Goal: Task Accomplishment & Management: Manage account settings

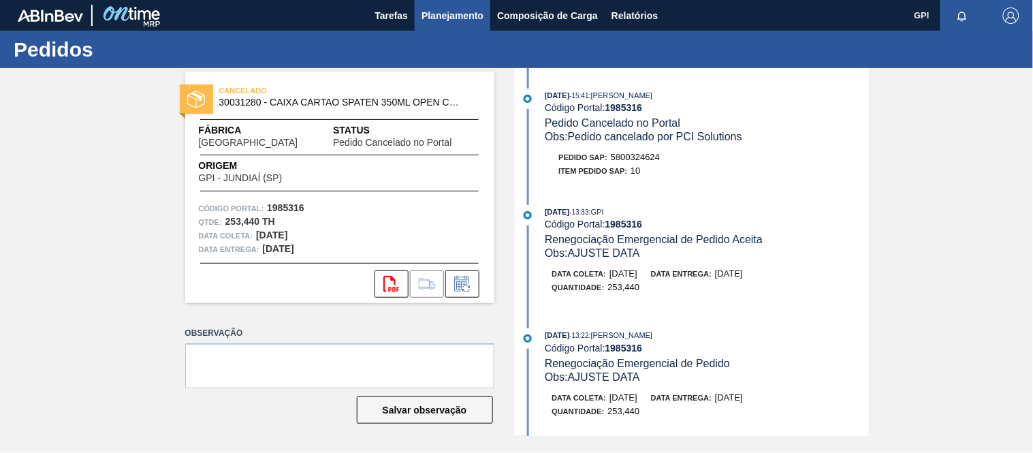
scroll to position [361, 0]
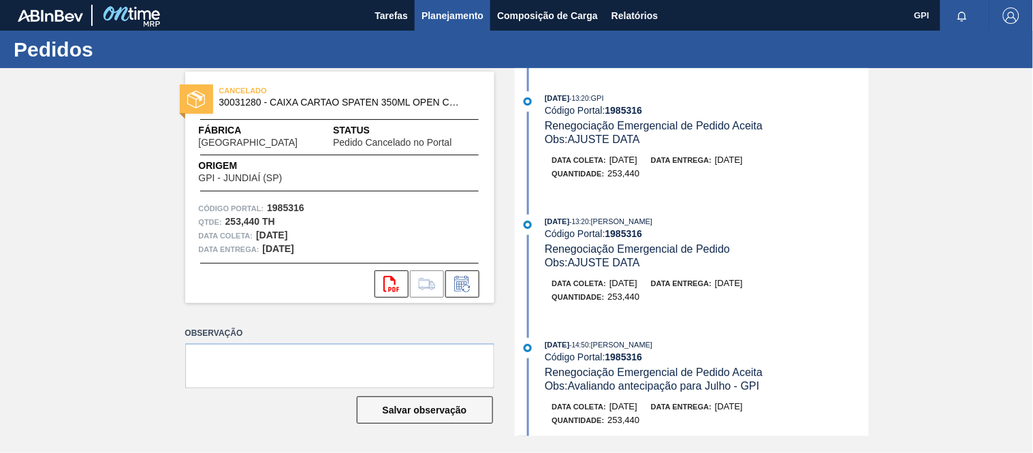
click at [468, 24] on button "Planejamento" at bounding box center [453, 15] width 76 height 31
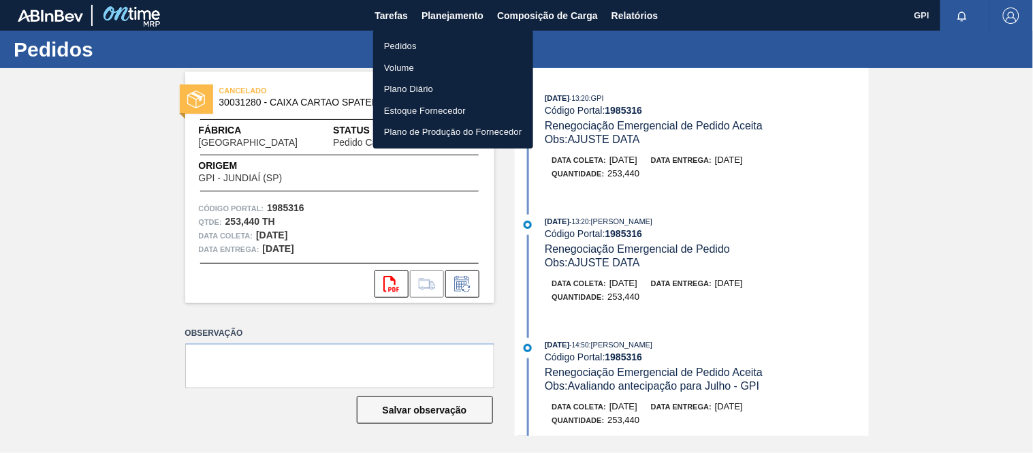
click at [420, 49] on li "Pedidos" at bounding box center [453, 46] width 160 height 22
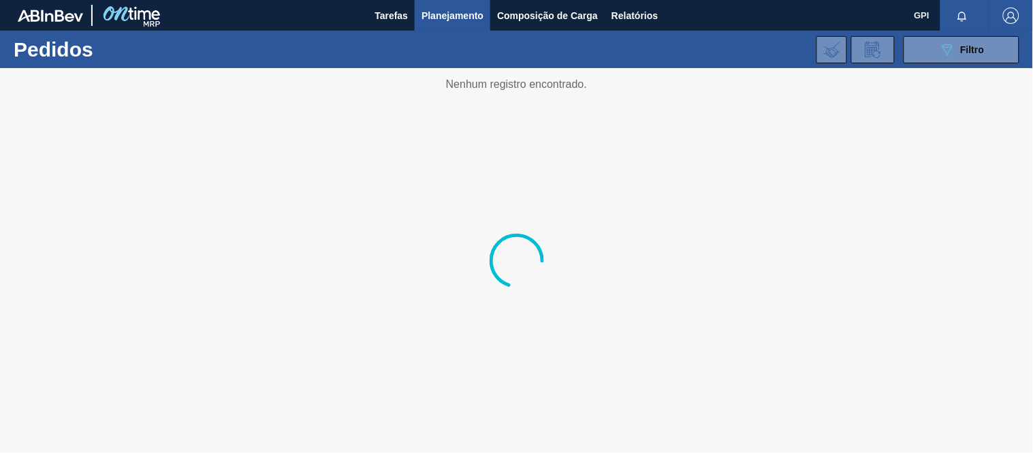
click at [1022, 44] on div "089F7B8B-B2A5-4AFE-B5C0-19BA573D28AC Filtro Código Pedido Portal × 1985316 Códi…" at bounding box center [617, 49] width 817 height 41
click at [959, 59] on button "089F7B8B-B2A5-4AFE-B5C0-19BA573D28AC Filtro" at bounding box center [962, 49] width 116 height 27
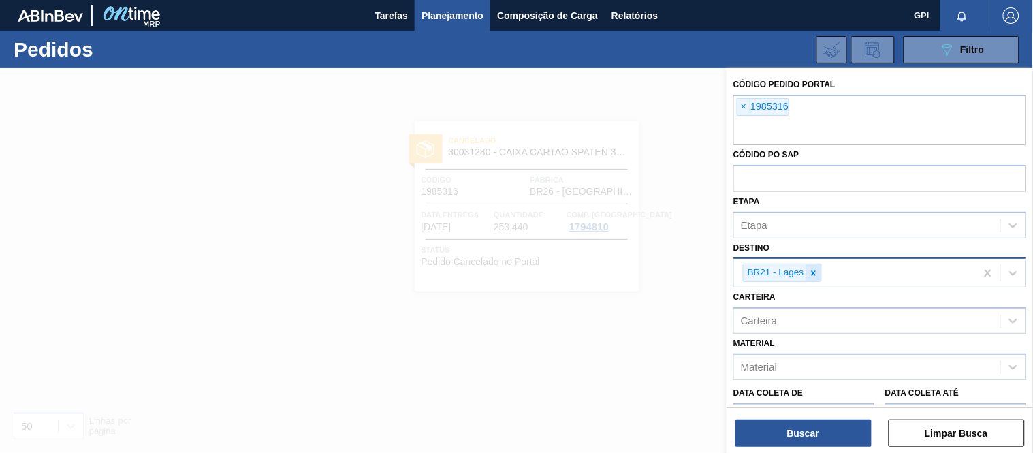
click at [813, 269] on icon at bounding box center [814, 273] width 10 height 10
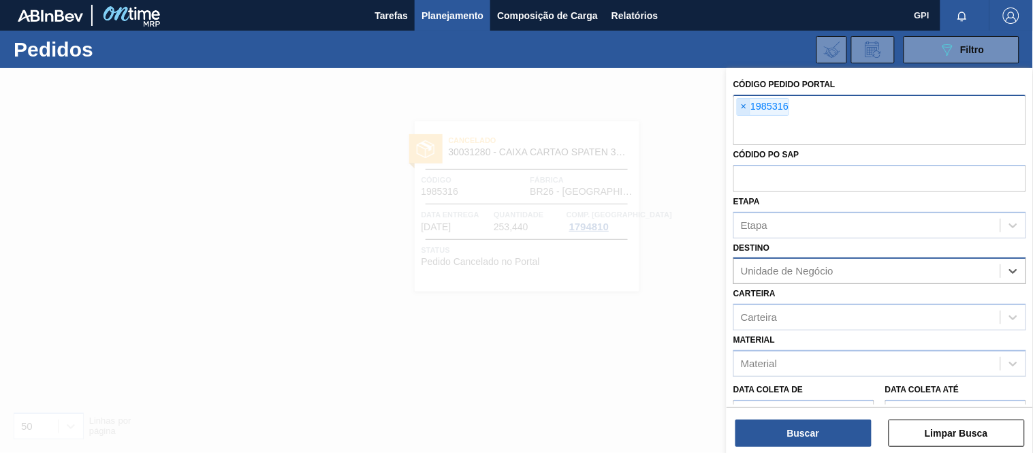
click at [742, 112] on span "×" at bounding box center [744, 107] width 13 height 16
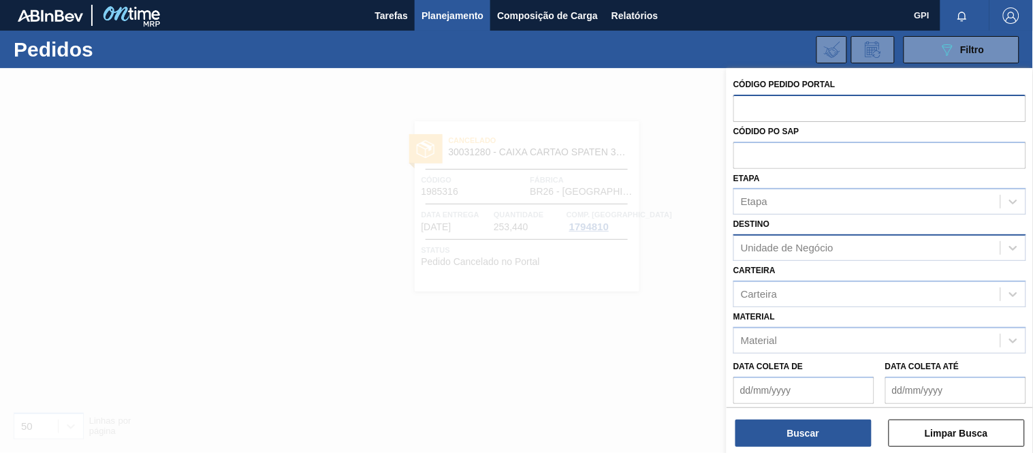
paste input "text"
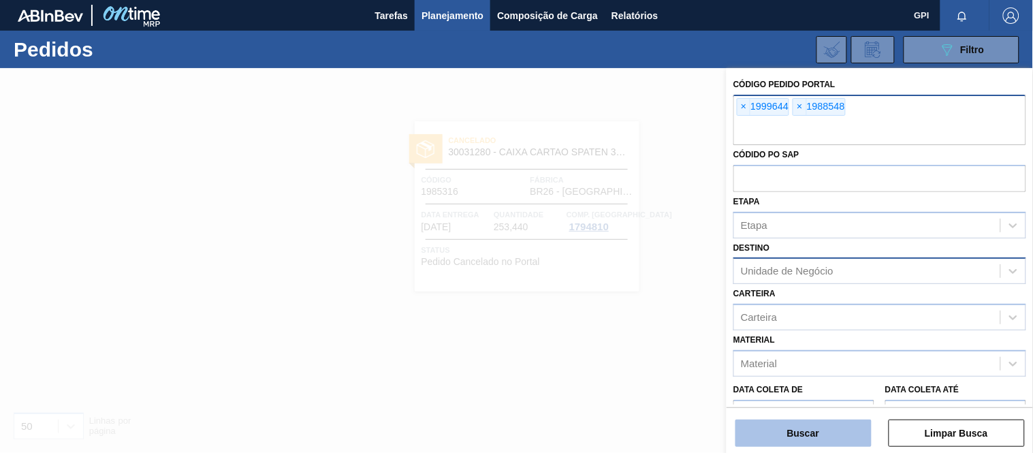
click at [822, 424] on button "Buscar" at bounding box center [804, 433] width 136 height 27
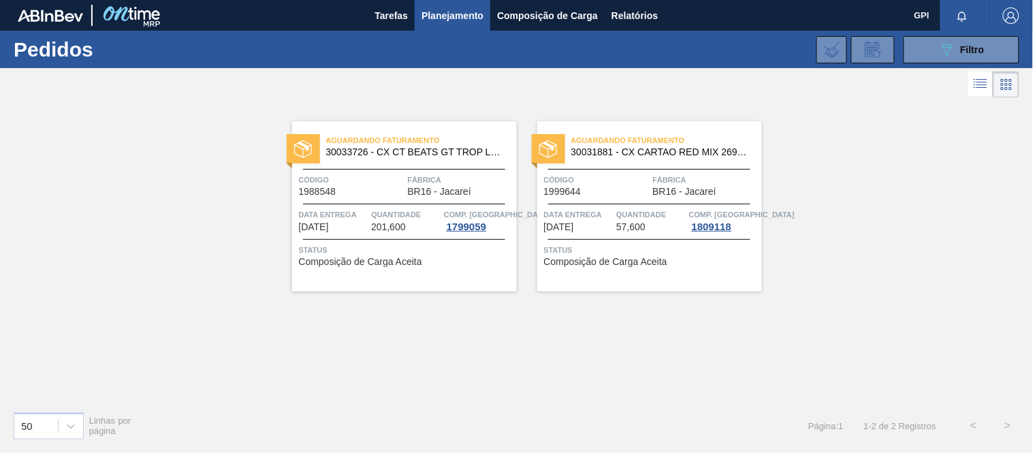
click at [376, 183] on span "Código" at bounding box center [352, 180] width 106 height 14
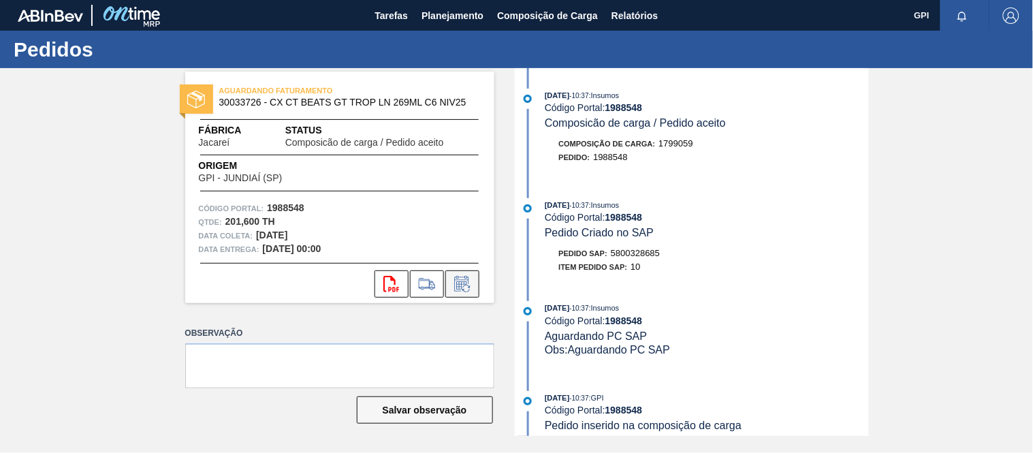
click at [469, 287] on icon at bounding box center [466, 288] width 7 height 7
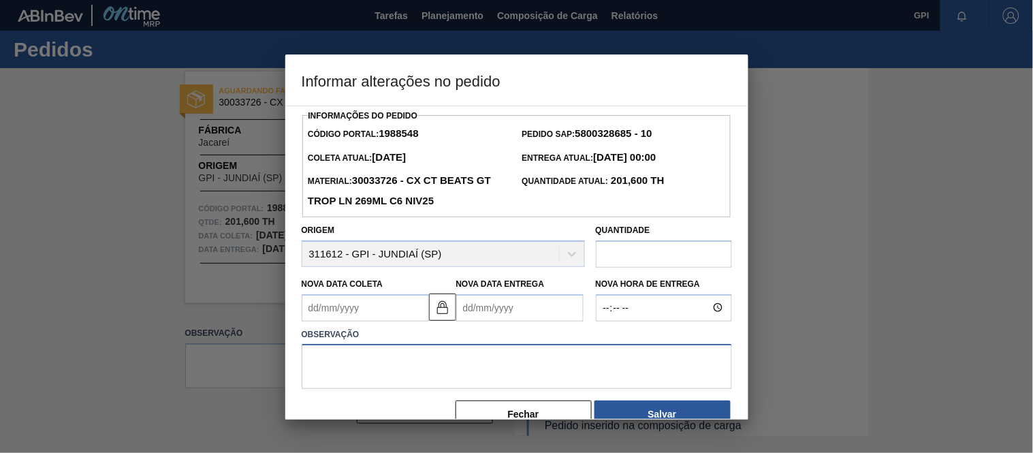
click at [378, 382] on textarea at bounding box center [517, 366] width 431 height 45
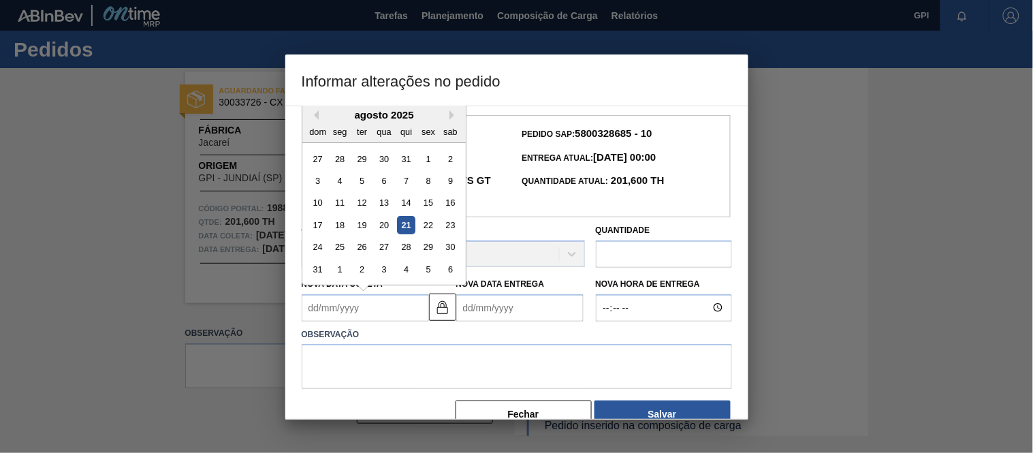
click at [366, 312] on Coleta1988548 "Nova Data Coleta" at bounding box center [365, 307] width 127 height 27
click at [405, 249] on div "28" at bounding box center [405, 247] width 18 height 18
type Coleta1988548 "28/08/2025"
type Entrega1988548 "[DATE]"
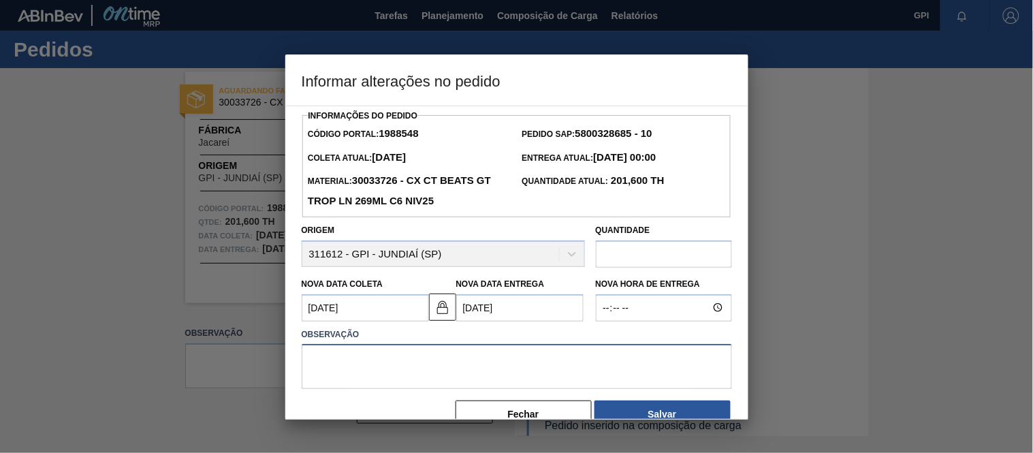
click at [345, 364] on textarea at bounding box center [517, 366] width 431 height 45
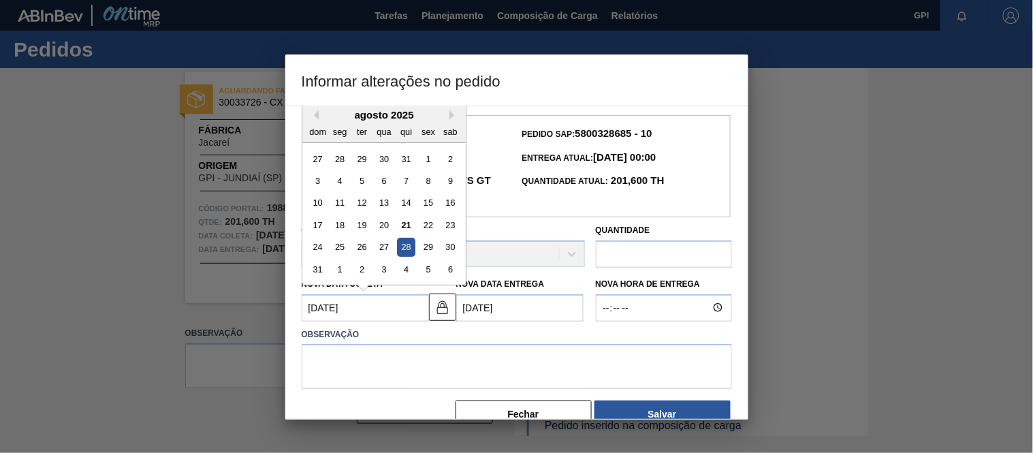
click at [313, 309] on Coleta1988548 "28/08/2025" at bounding box center [365, 307] width 127 height 27
click at [316, 311] on Coleta1988548 "28/08/2025" at bounding box center [365, 307] width 127 height 27
type Coleta1988548 "2/08/2025"
type Entrega1988548 "03/08/2025"
type Coleta1988548 "[DATE]"
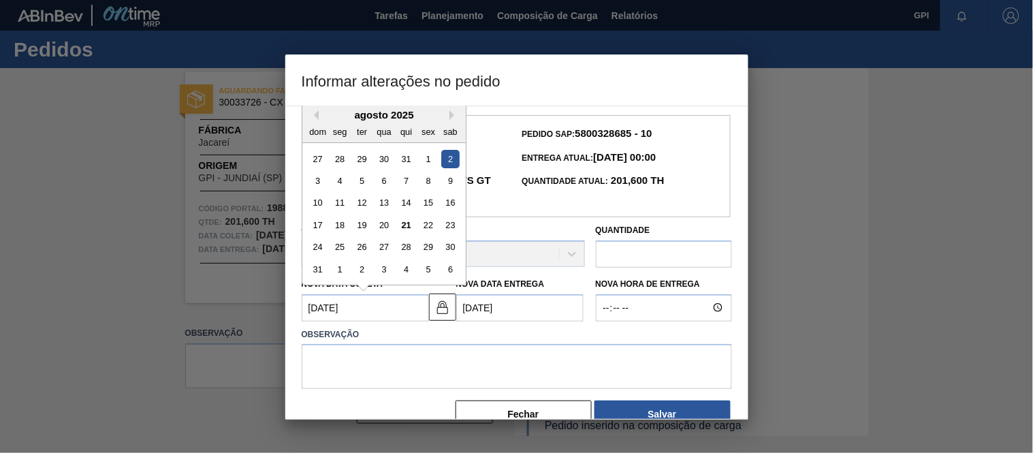
type Entrega1988548 "28/08/2025"
type Coleta1988548 "[DATE]"
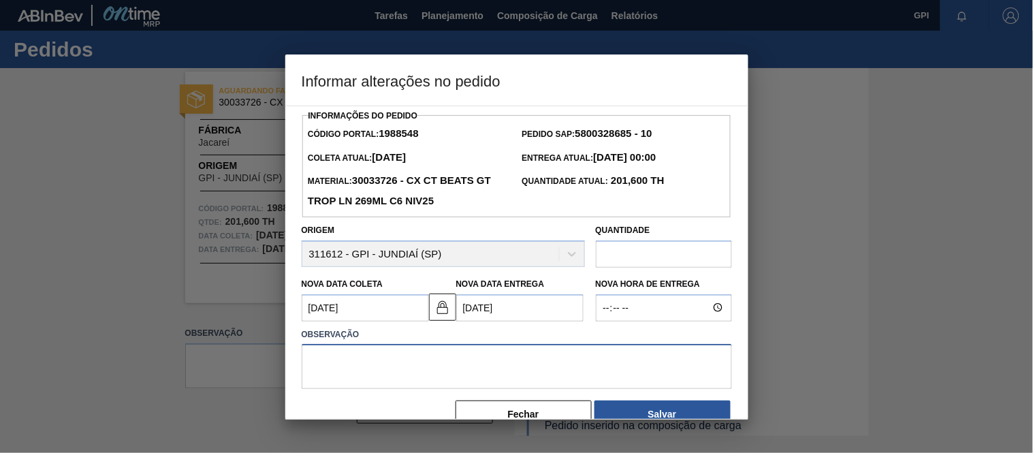
click at [359, 375] on textarea at bounding box center [517, 366] width 431 height 45
type textarea "Atualização data coleta"
click at [612, 406] on button "Salvar" at bounding box center [663, 414] width 136 height 27
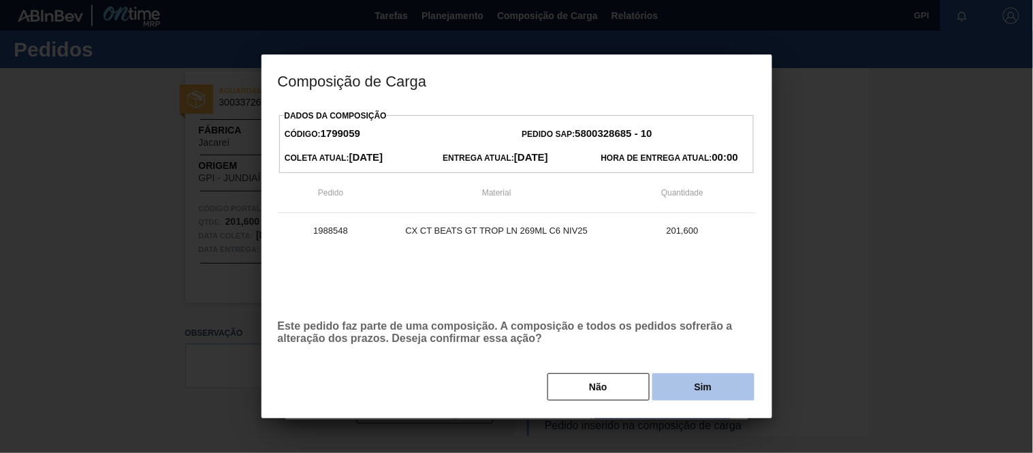
click at [698, 393] on button "Sim" at bounding box center [704, 386] width 102 height 27
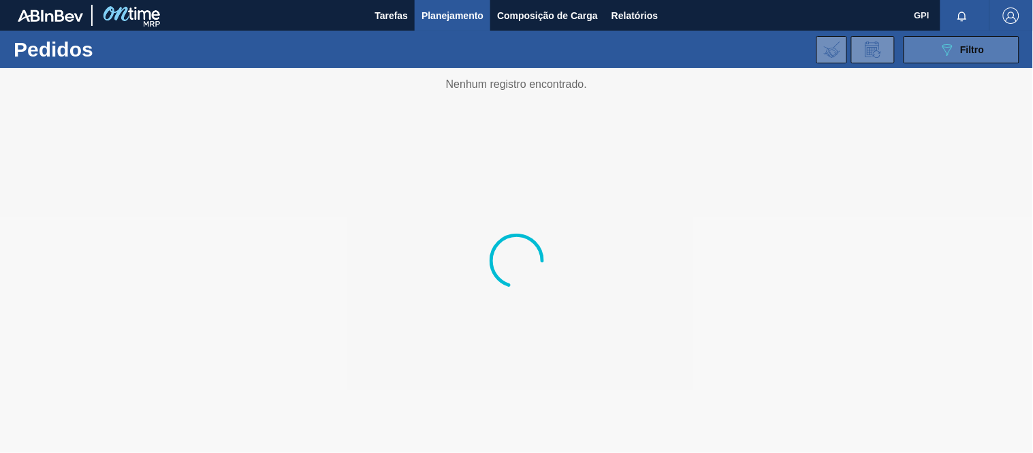
click at [954, 46] on icon "089F7B8B-B2A5-4AFE-B5C0-19BA573D28AC" at bounding box center [947, 50] width 16 height 16
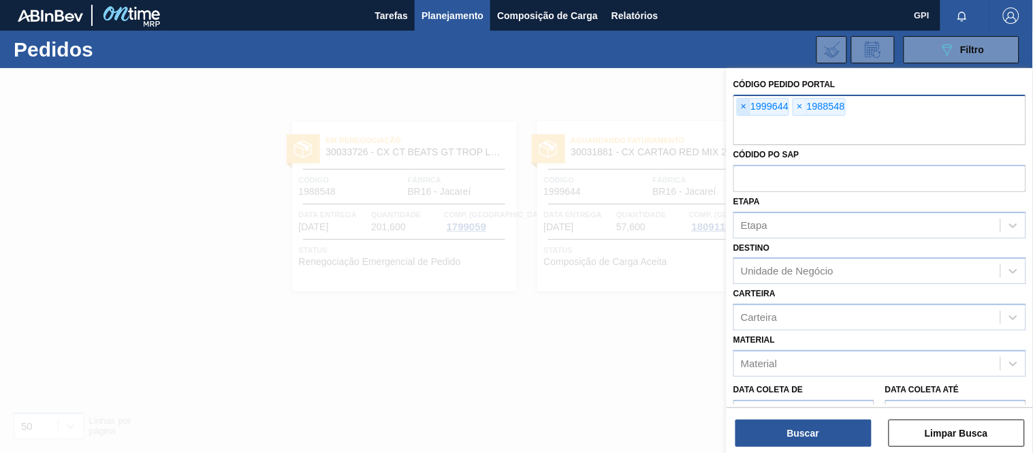
click at [745, 106] on span "×" at bounding box center [744, 107] width 13 height 16
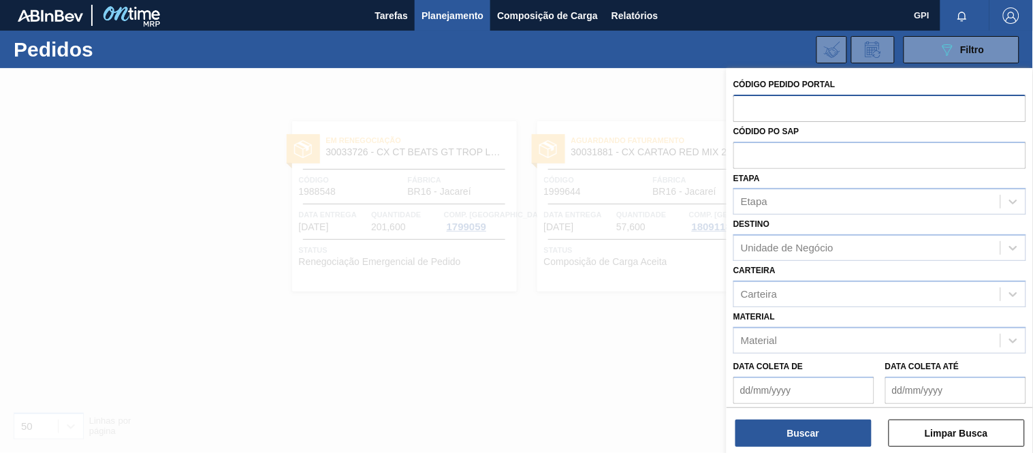
paste input "2010581"
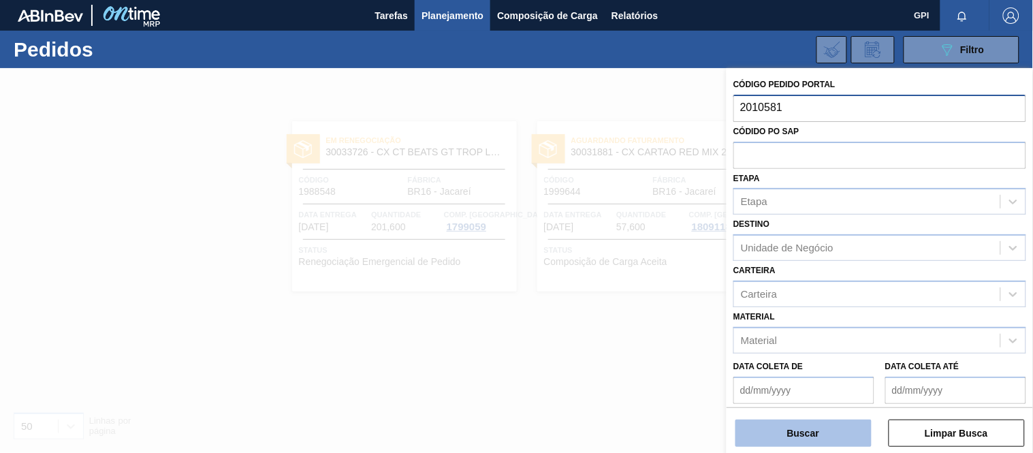
type input "2010581"
click at [847, 431] on button "Buscar" at bounding box center [804, 433] width 136 height 27
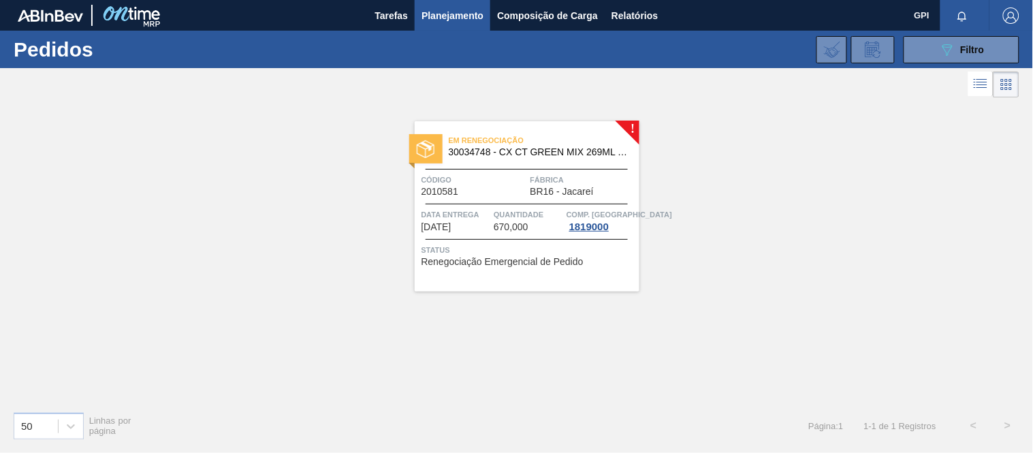
click at [474, 165] on div "Em renegociação 30034748 - CX CT GREEN MIX 269ML LT C8 Código 2010581 Fábrica B…" at bounding box center [527, 206] width 225 height 170
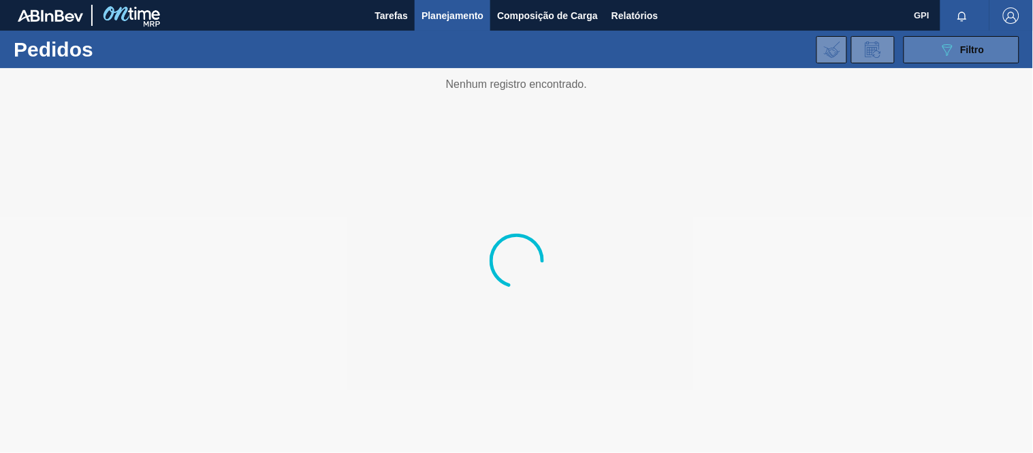
click at [943, 49] on icon "089F7B8B-B2A5-4AFE-B5C0-19BA573D28AC" at bounding box center [947, 50] width 16 height 16
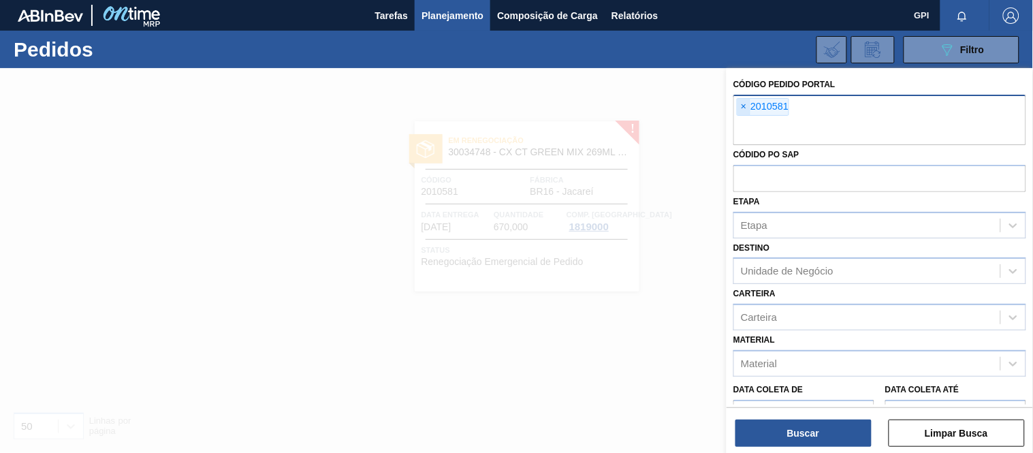
click at [751, 106] on span "×" at bounding box center [744, 107] width 13 height 16
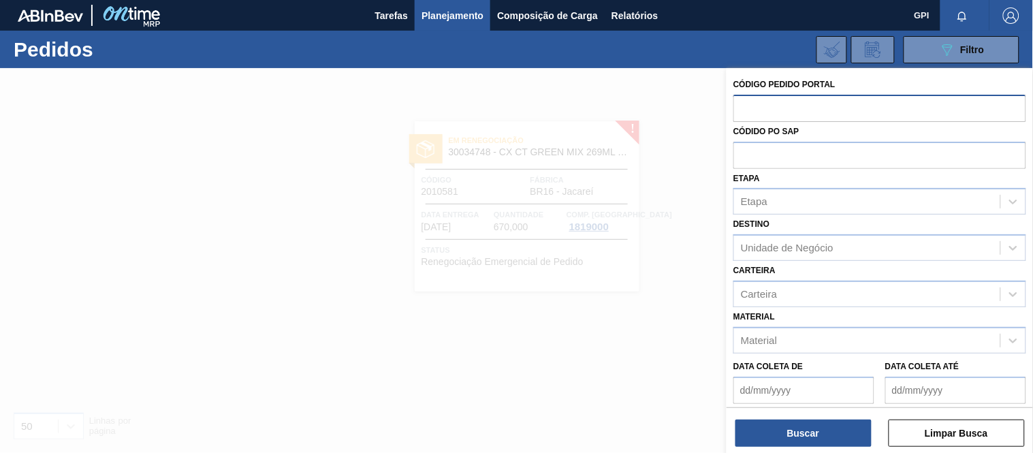
paste input "text"
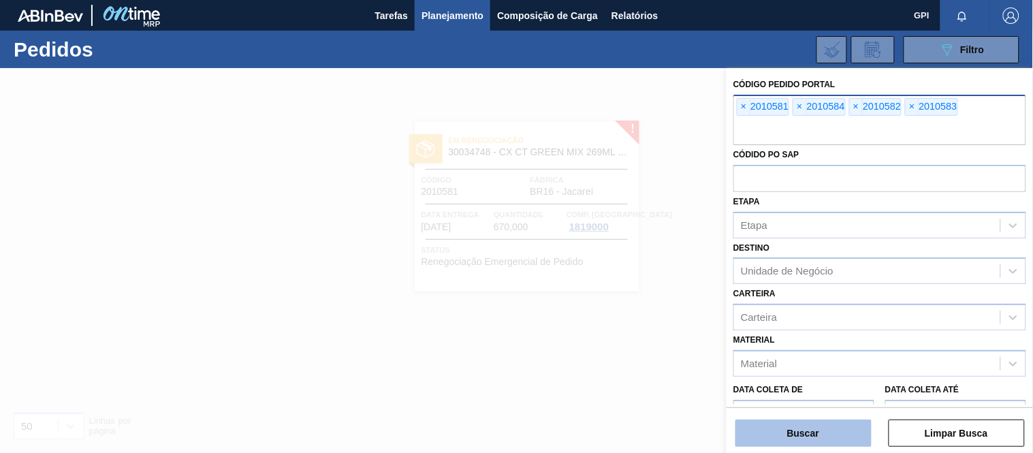
click at [754, 443] on button "Buscar" at bounding box center [804, 433] width 136 height 27
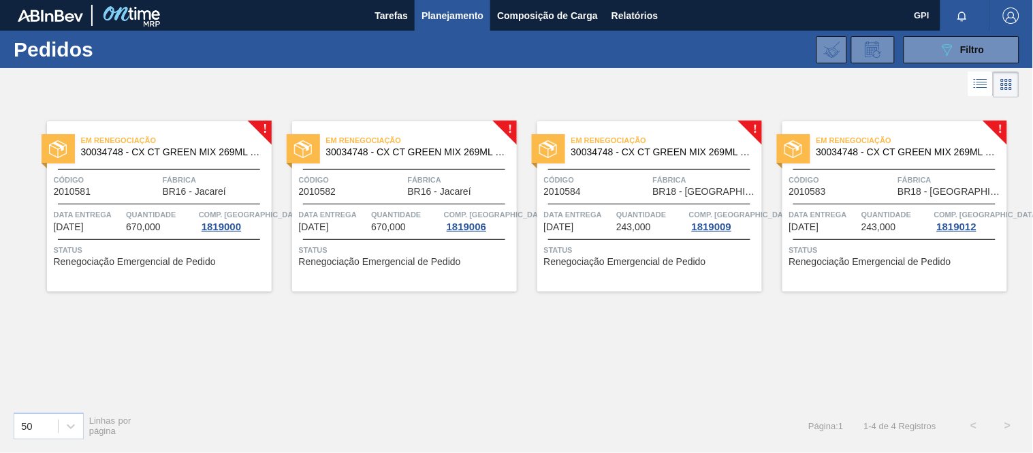
click at [155, 155] on span "30034748 - CX CT GREEN MIX 269ML LT C8" at bounding box center [171, 152] width 180 height 10
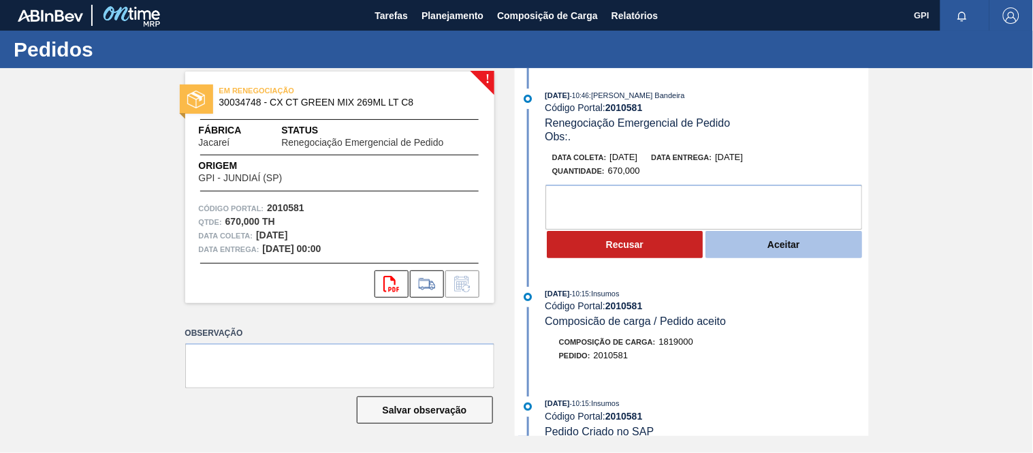
click at [766, 255] on button "Aceitar" at bounding box center [784, 244] width 157 height 27
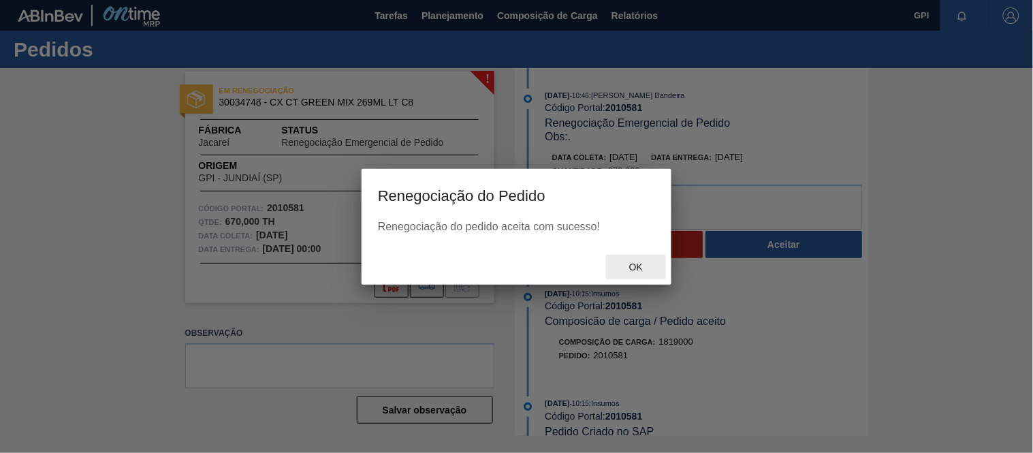
click at [644, 270] on span "Ok" at bounding box center [636, 267] width 35 height 11
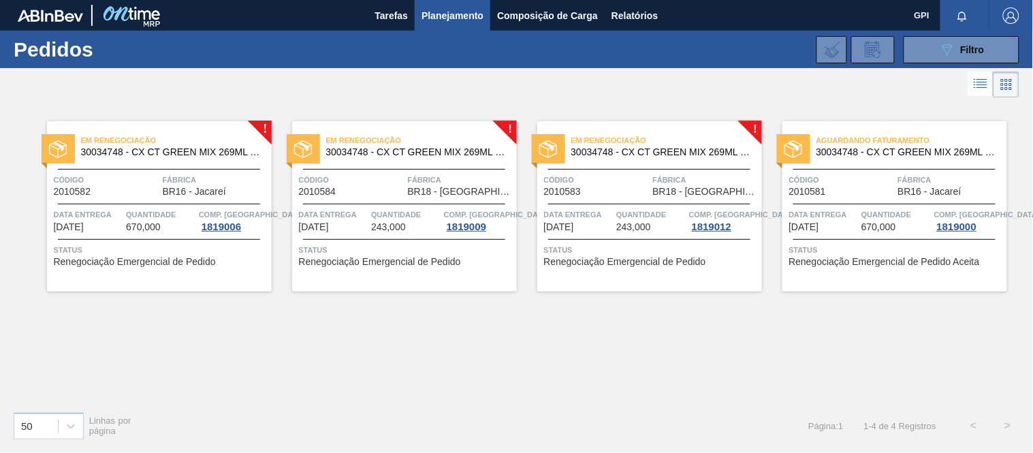
click at [636, 183] on span "Código" at bounding box center [597, 180] width 106 height 14
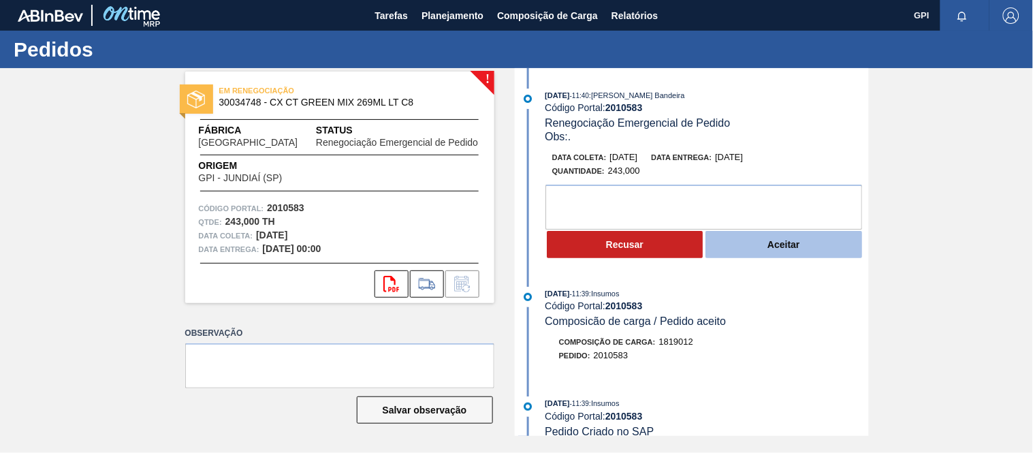
click at [733, 244] on button "Aceitar" at bounding box center [784, 244] width 157 height 27
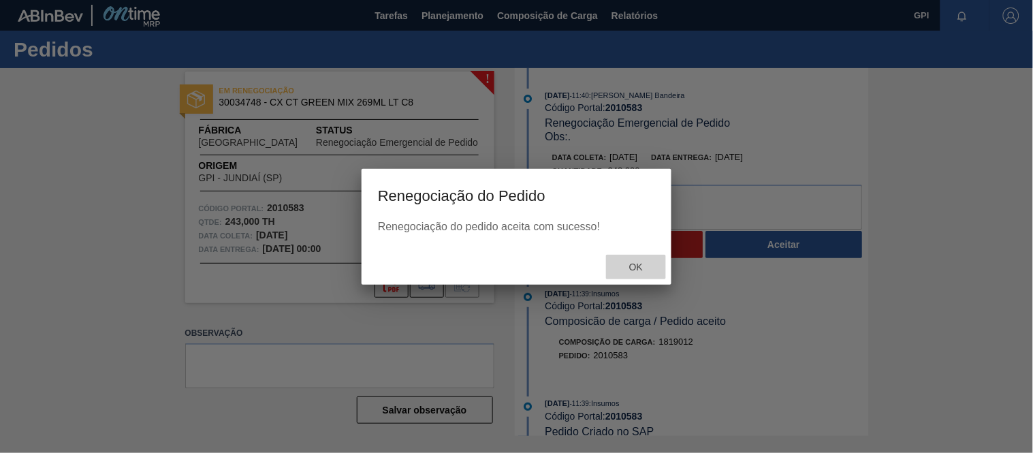
click at [645, 267] on span "Ok" at bounding box center [636, 267] width 35 height 11
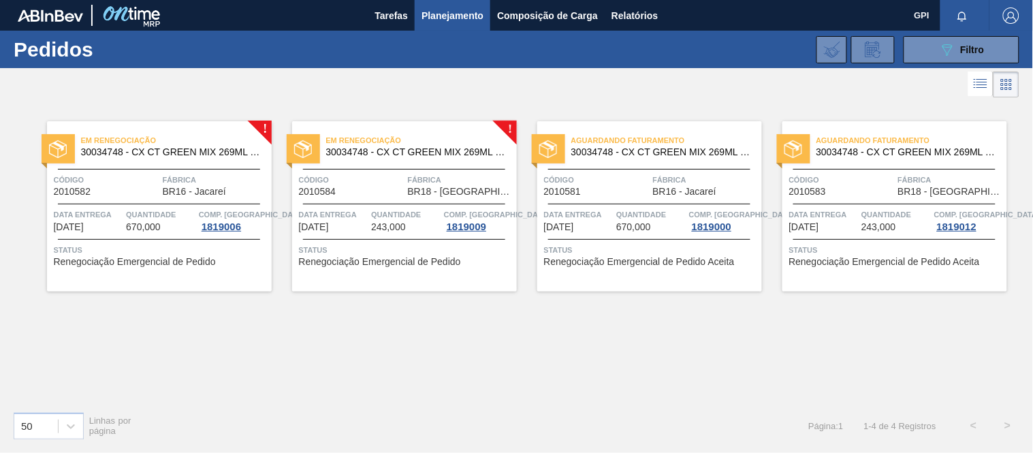
click at [391, 191] on div "Código 2010584" at bounding box center [352, 185] width 106 height 24
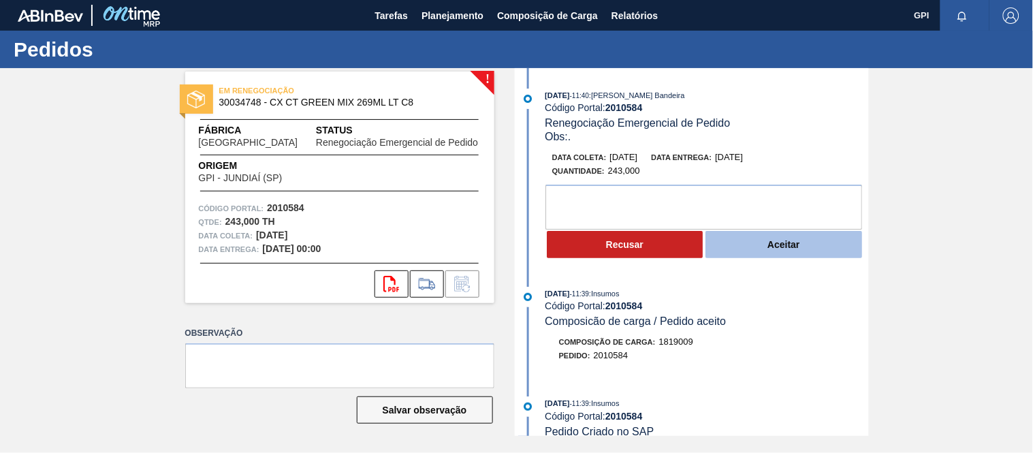
click at [793, 246] on button "Aceitar" at bounding box center [784, 244] width 157 height 27
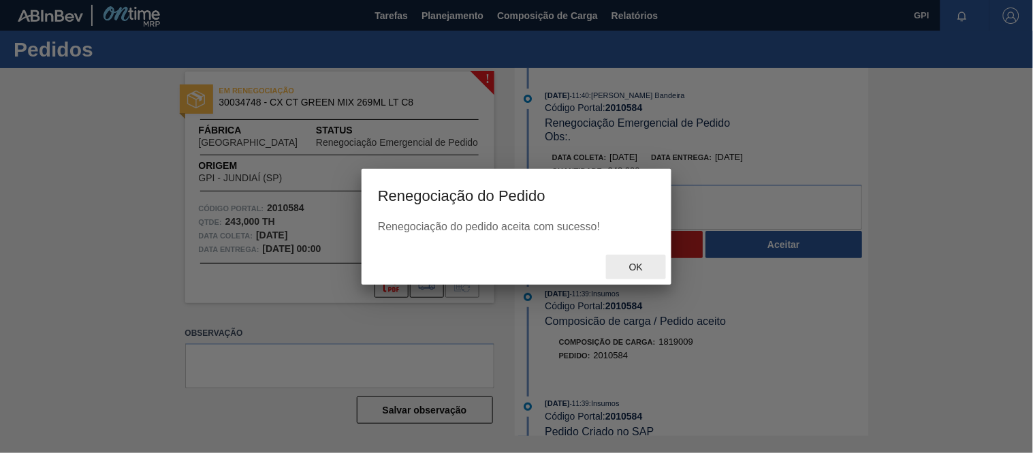
click at [638, 264] on span "Ok" at bounding box center [636, 267] width 35 height 11
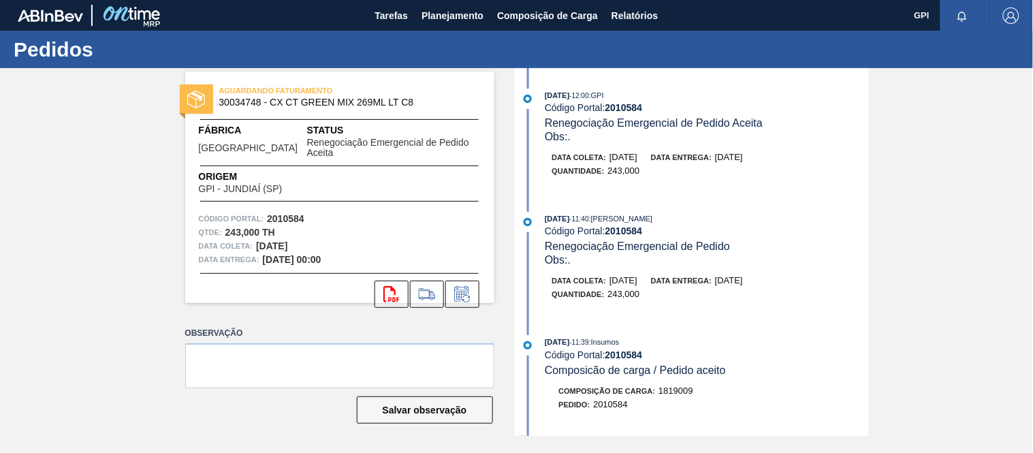
drag, startPoint x: 392, startPoint y: 85, endPoint x: 407, endPoint y: 87, distance: 14.4
click at [393, 85] on span "AGUARDANDO FATURAMENTO" at bounding box center [314, 91] width 191 height 14
drag, startPoint x: 416, startPoint y: 101, endPoint x: 272, endPoint y: 105, distance: 143.8
click at [272, 105] on span "30034748 - CX CT GREEN MIX 269ML LT C8" at bounding box center [342, 102] width 247 height 10
copy span "CX CT GREEN MIX 269ML LT C8"
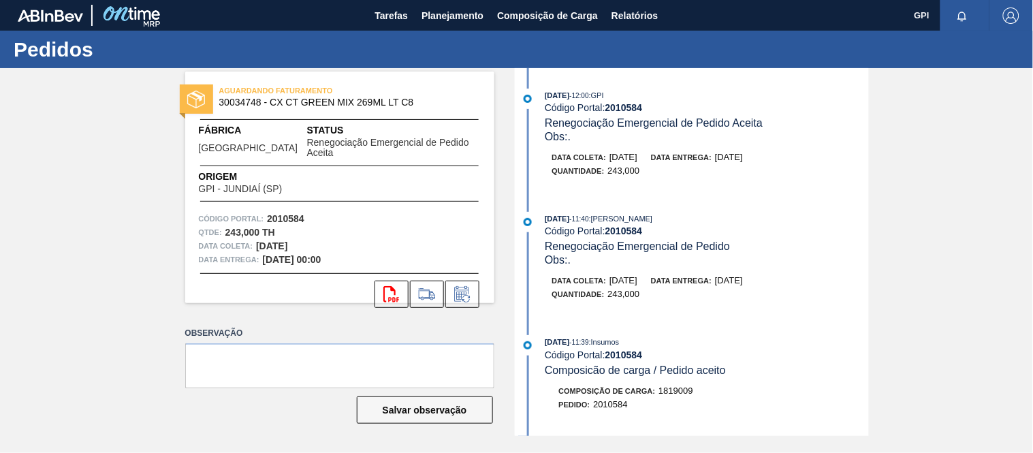
click at [486, 212] on div "Código Portal: 2010584 Qtde : 243,000 TH Data coleta: 10/09/2025 Data entrega: …" at bounding box center [339, 239] width 309 height 54
